Goal: Book appointment/travel/reservation

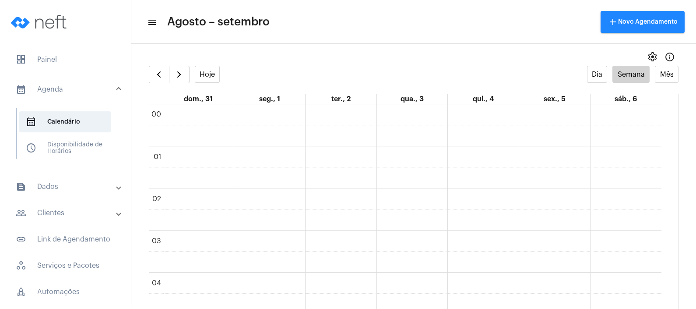
scroll to position [526, 0]
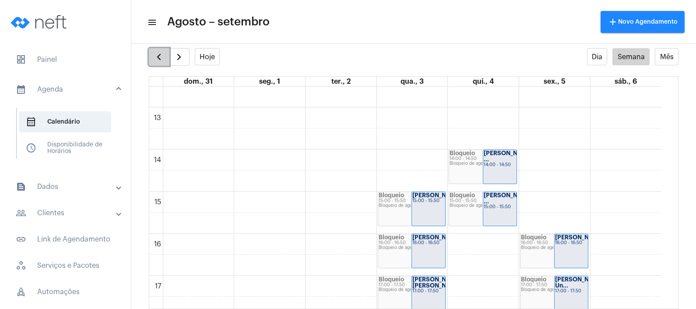
click at [162, 57] on span "button" at bounding box center [159, 57] width 11 height 11
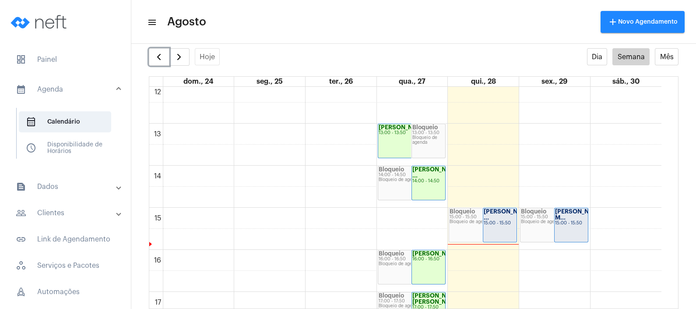
scroll to position [526, 0]
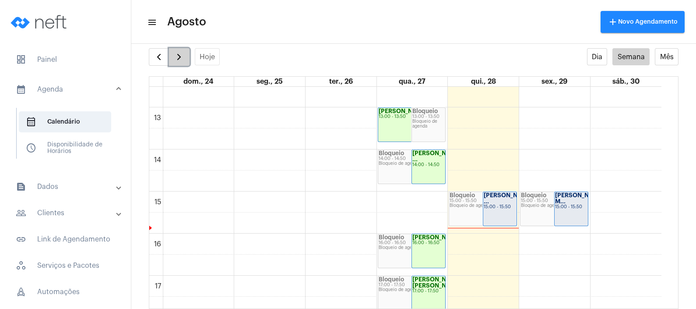
click at [182, 59] on span "button" at bounding box center [179, 57] width 11 height 11
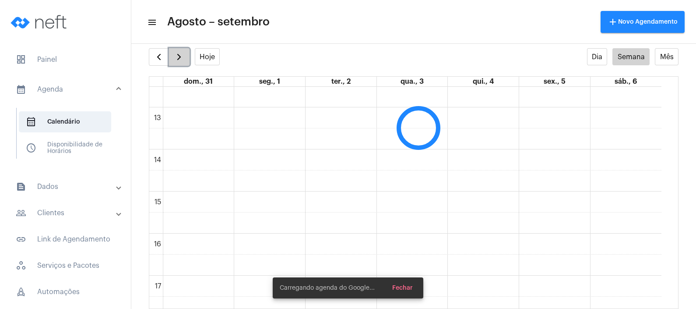
scroll to position [252, 0]
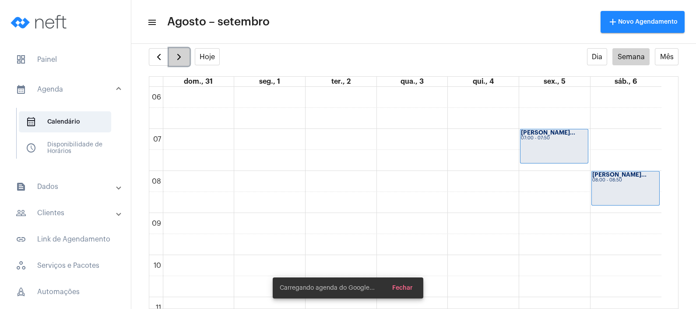
click at [182, 59] on span "button" at bounding box center [179, 57] width 11 height 11
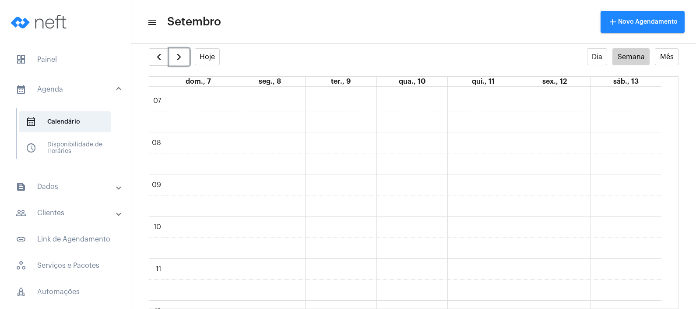
scroll to position [307, 0]
click at [160, 53] on span "button" at bounding box center [159, 57] width 11 height 11
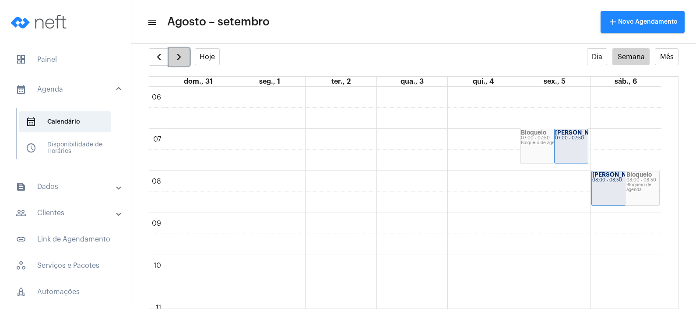
click at [179, 55] on span "button" at bounding box center [179, 57] width 11 height 11
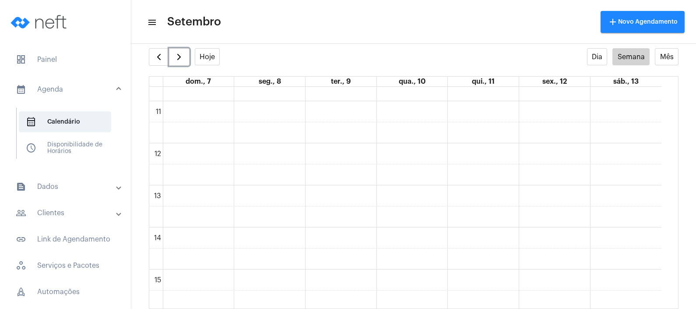
scroll to position [471, 0]
click at [479, 253] on div "00 01 02 03 04 05 06 07 08 09 10 11 12 13 14 15 16 17 18 19 20 21 22 23" at bounding box center [405, 120] width 512 height 1008
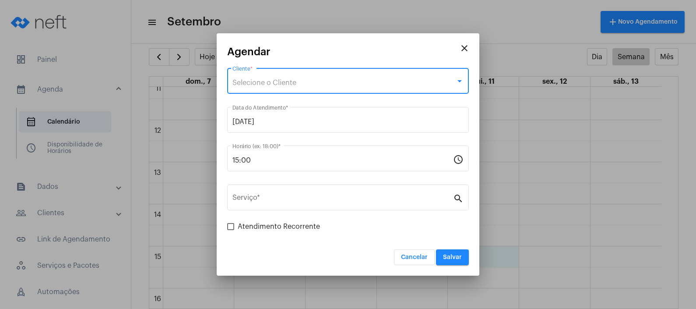
click at [400, 84] on div "Selecione o Cliente" at bounding box center [343, 83] width 223 height 8
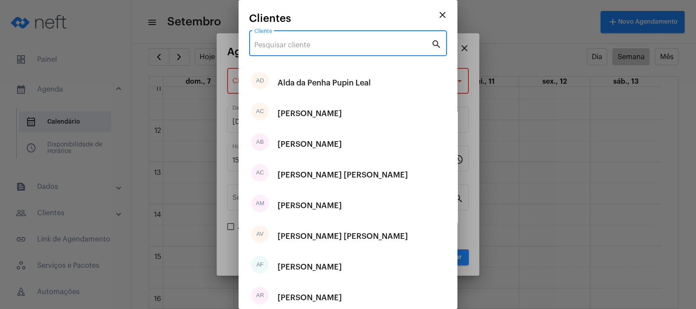
click at [380, 46] on input "Cliente" at bounding box center [342, 45] width 177 height 8
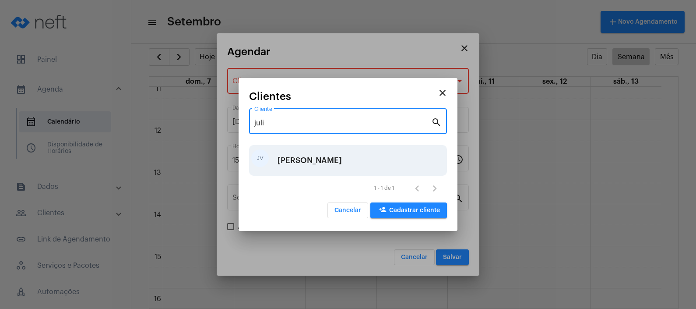
type input "juli"
click at [342, 168] on div "[PERSON_NAME]" at bounding box center [309, 160] width 64 height 26
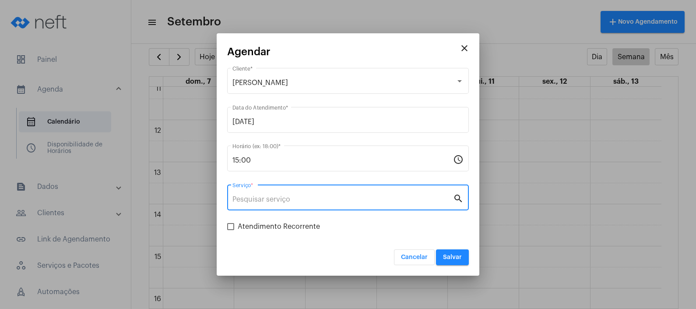
click at [340, 199] on input "Serviço *" at bounding box center [342, 199] width 221 height 8
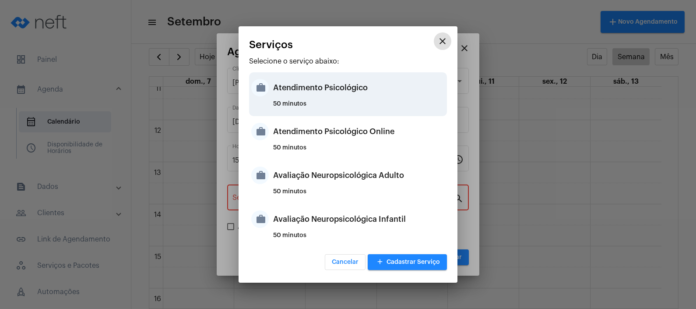
click at [369, 102] on div "50 minutos" at bounding box center [359, 107] width 172 height 13
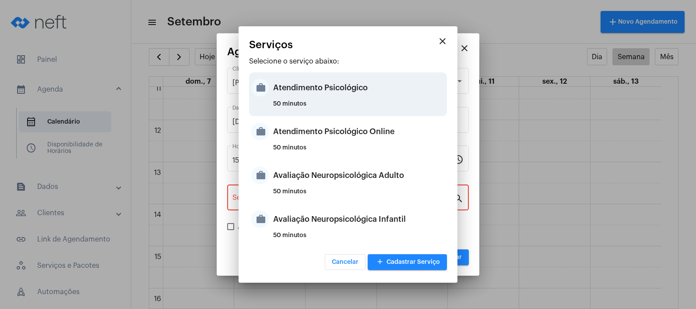
type input "Atendimento Psicológico"
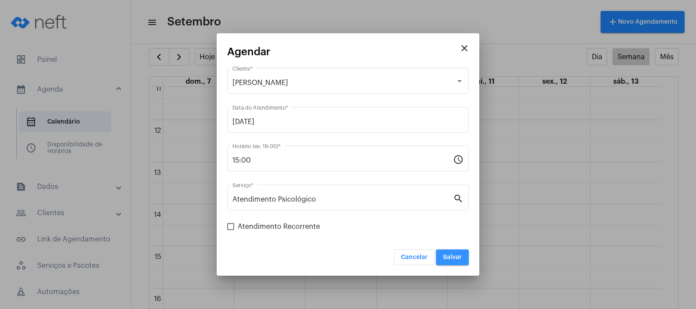
click at [453, 254] on span "Salvar" at bounding box center [452, 257] width 19 height 6
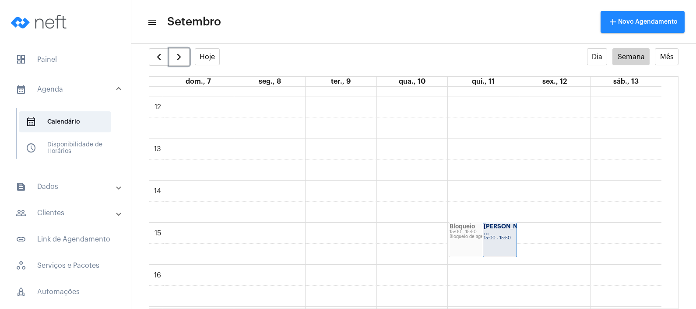
scroll to position [471, 0]
